Goal: Navigation & Orientation: Understand site structure

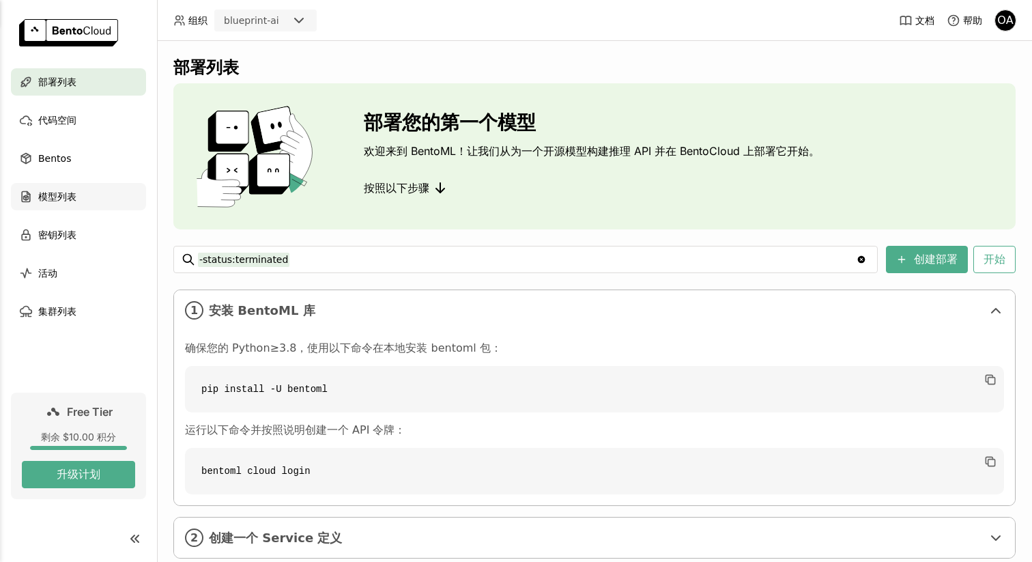
click at [82, 193] on div "模型列表" at bounding box center [78, 196] width 135 height 27
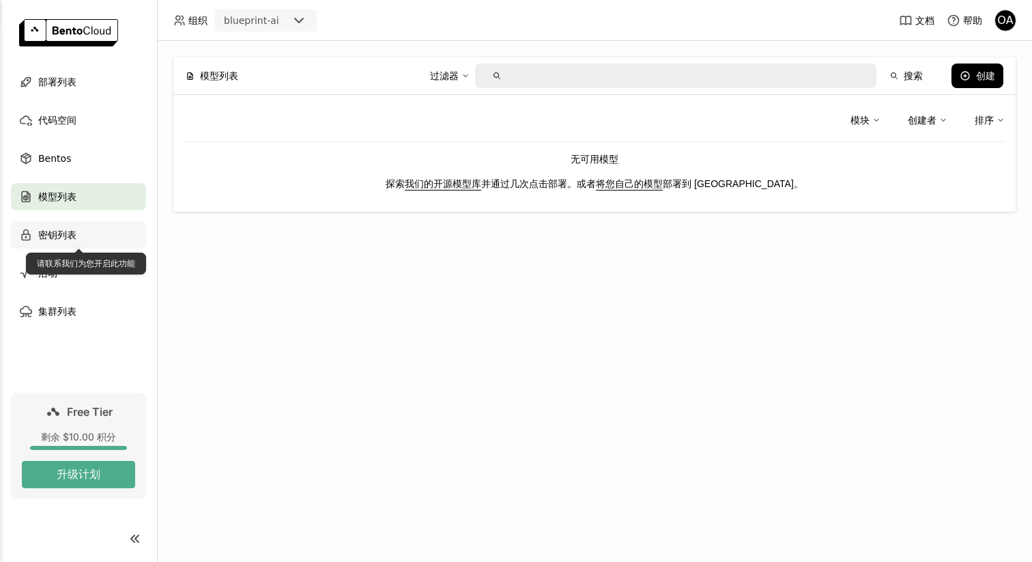
click at [89, 236] on div "密钥列表" at bounding box center [78, 234] width 135 height 27
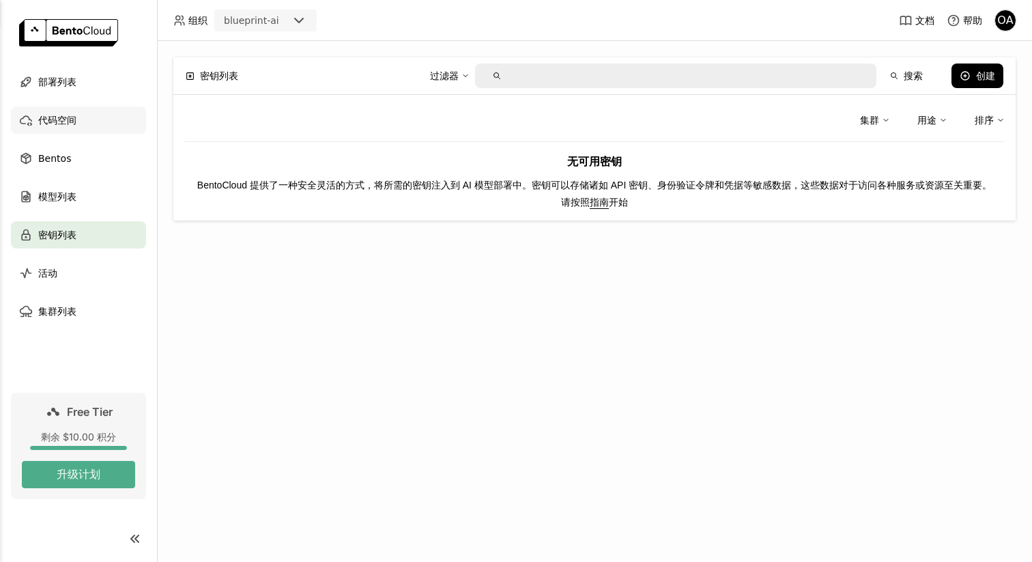
click at [96, 119] on div "代码空间" at bounding box center [78, 119] width 135 height 27
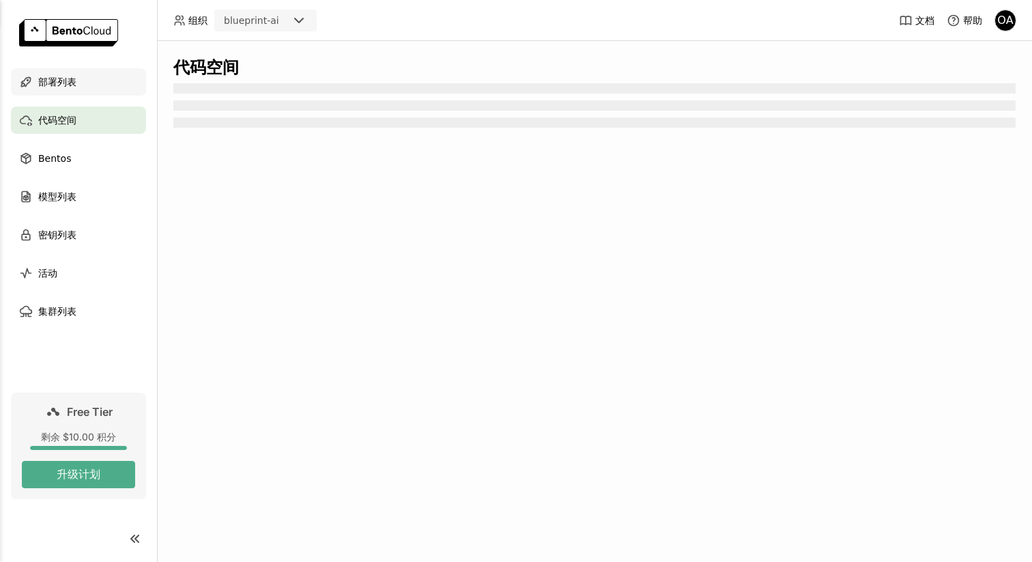
click at [98, 94] on div "部署列表" at bounding box center [78, 81] width 135 height 27
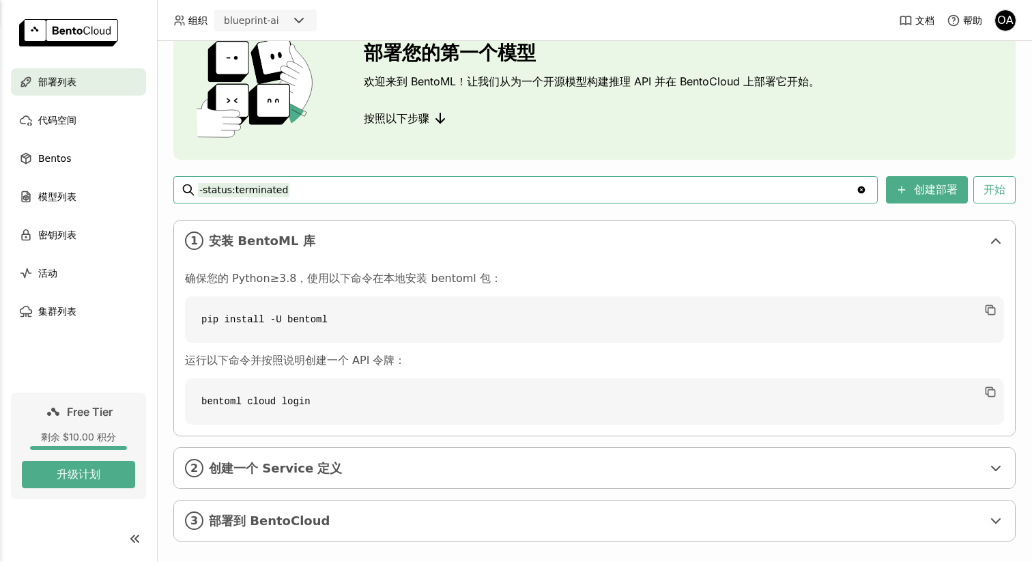
scroll to position [86, 0]
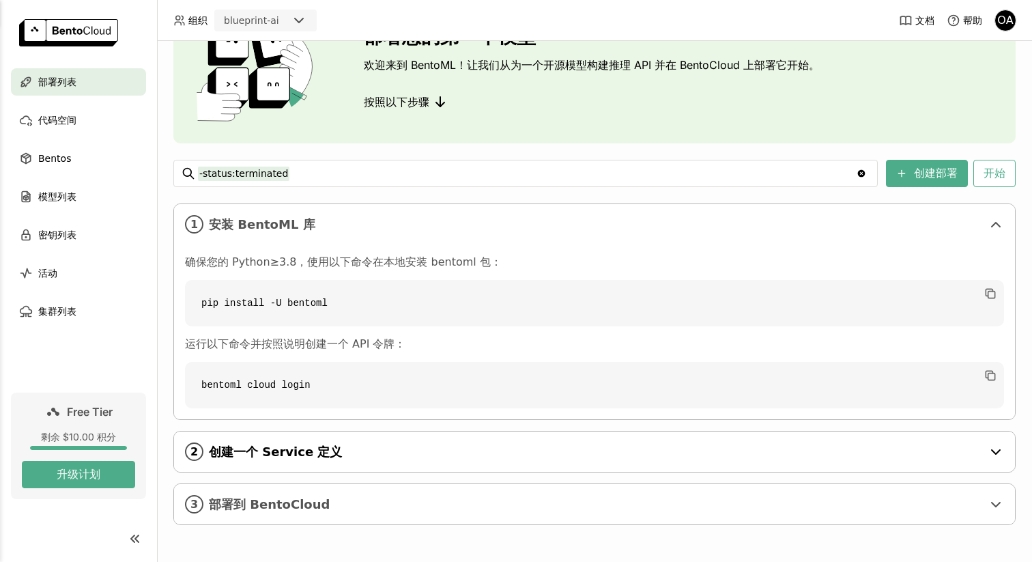
click at [371, 458] on span "创建一个 Service 定义" at bounding box center [595, 451] width 773 height 15
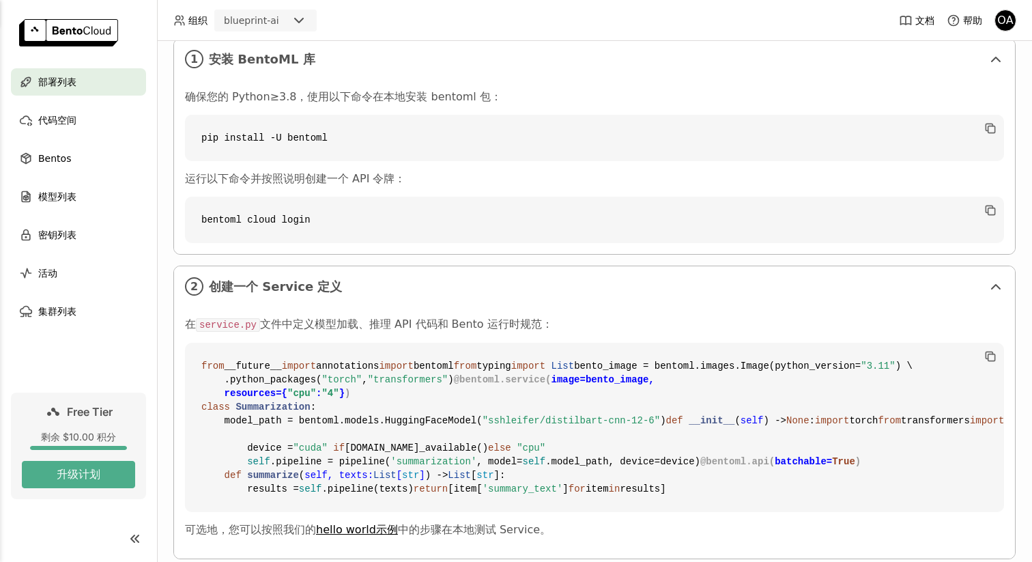
scroll to position [0, 0]
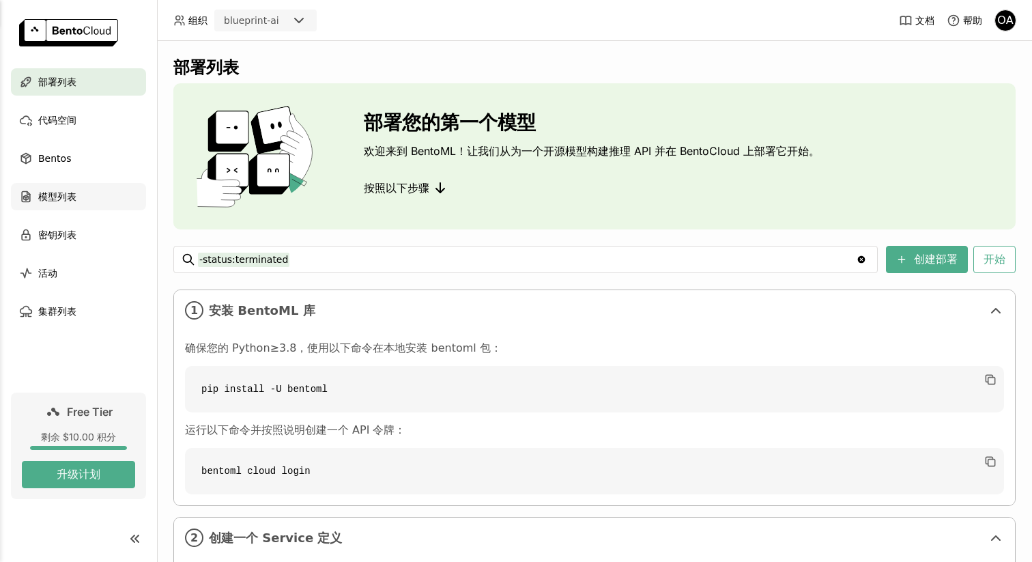
click at [102, 202] on div "模型列表" at bounding box center [78, 196] width 135 height 27
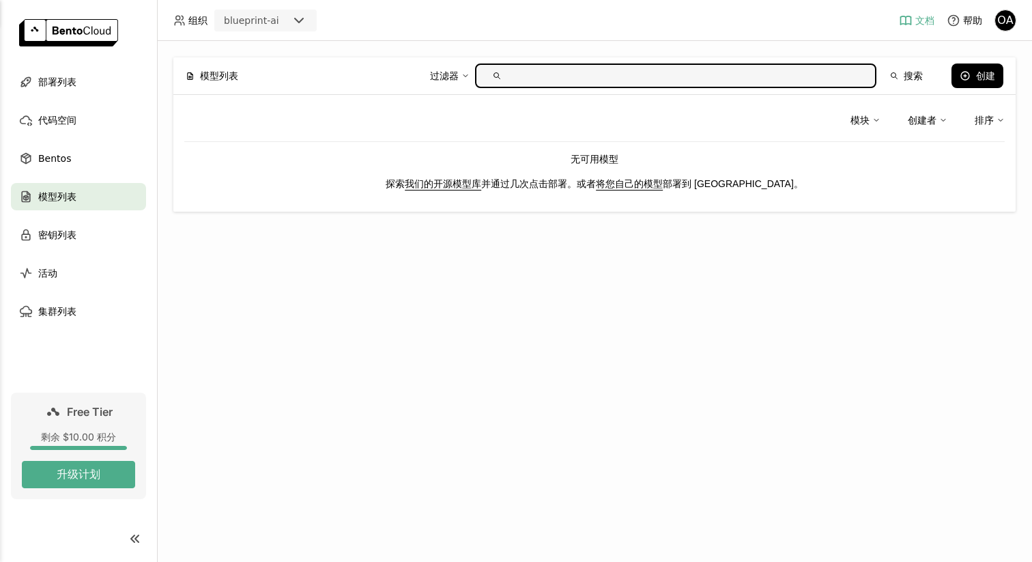
click at [915, 24] on span "文档" at bounding box center [924, 20] width 19 height 12
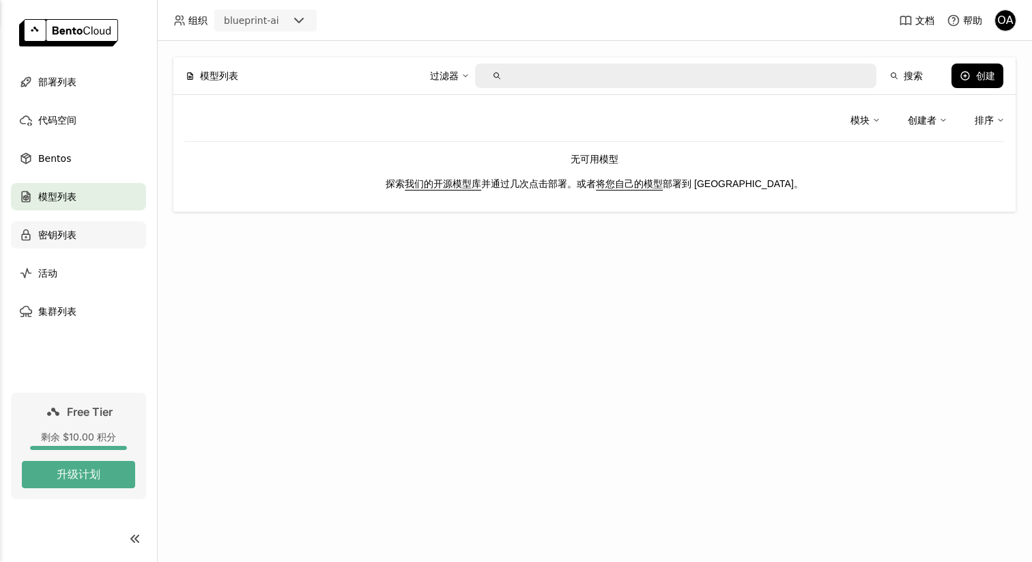
click at [85, 240] on div "密钥列表" at bounding box center [78, 234] width 135 height 27
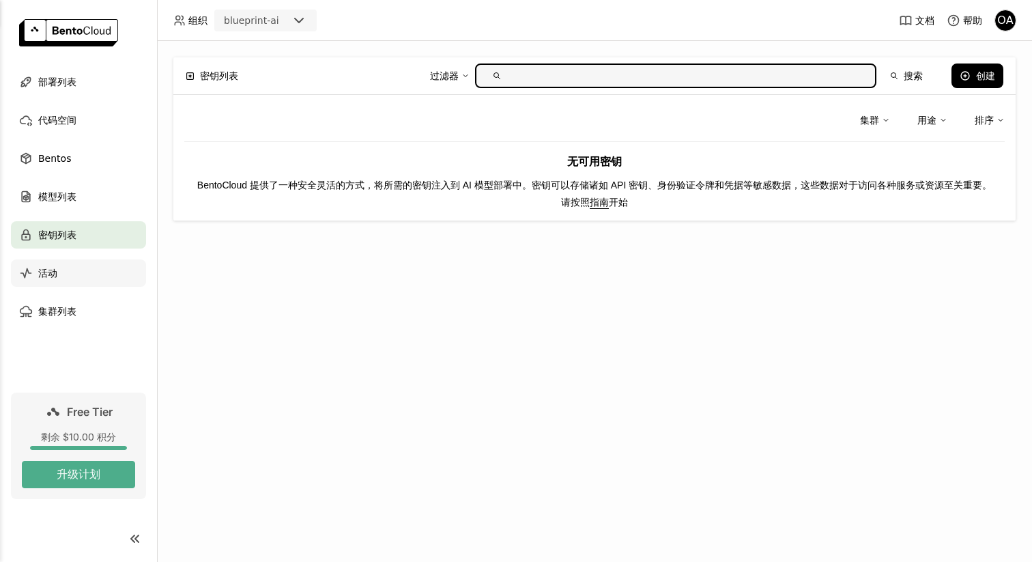
click at [76, 280] on div "活动" at bounding box center [78, 272] width 135 height 27
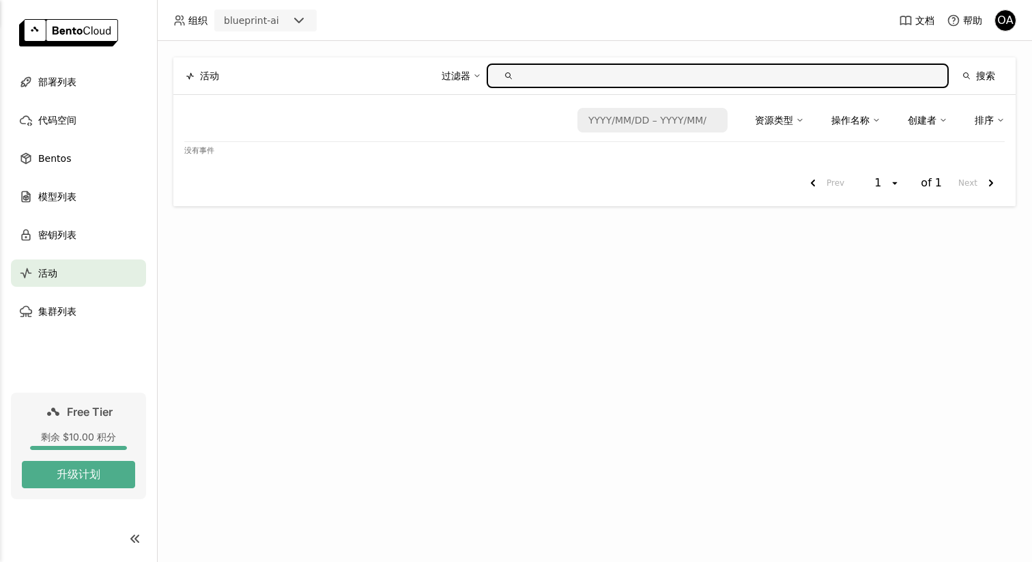
click at [76, 295] on ul "部署列表 代码空间 Bentos 模型列表 密钥列表 活动 集群列表" at bounding box center [78, 196] width 157 height 257
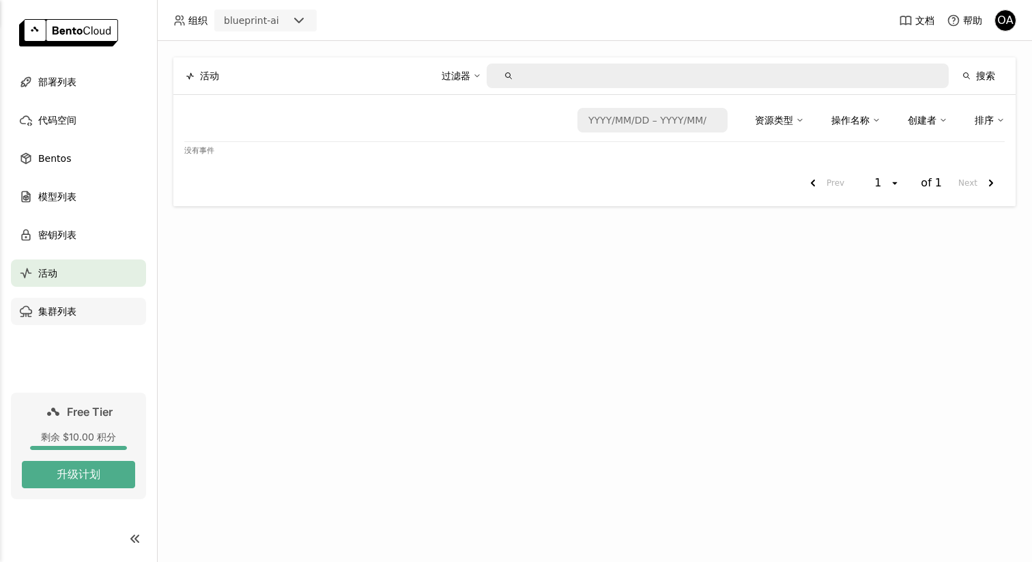
click at [70, 307] on span "集群列表" at bounding box center [57, 311] width 38 height 16
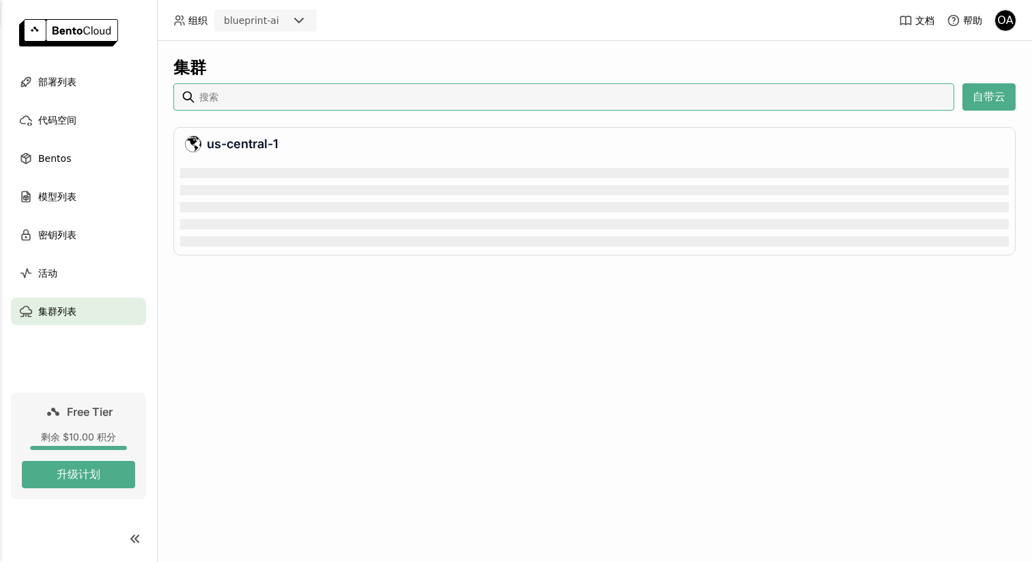
click at [289, 25] on div "blueprint-ai" at bounding box center [253, 20] width 75 height 19
click at [381, 19] on header "组织 blueprint-ai 文档 帮助 OA" at bounding box center [516, 20] width 1032 height 41
